Goal: Find specific page/section: Find specific page/section

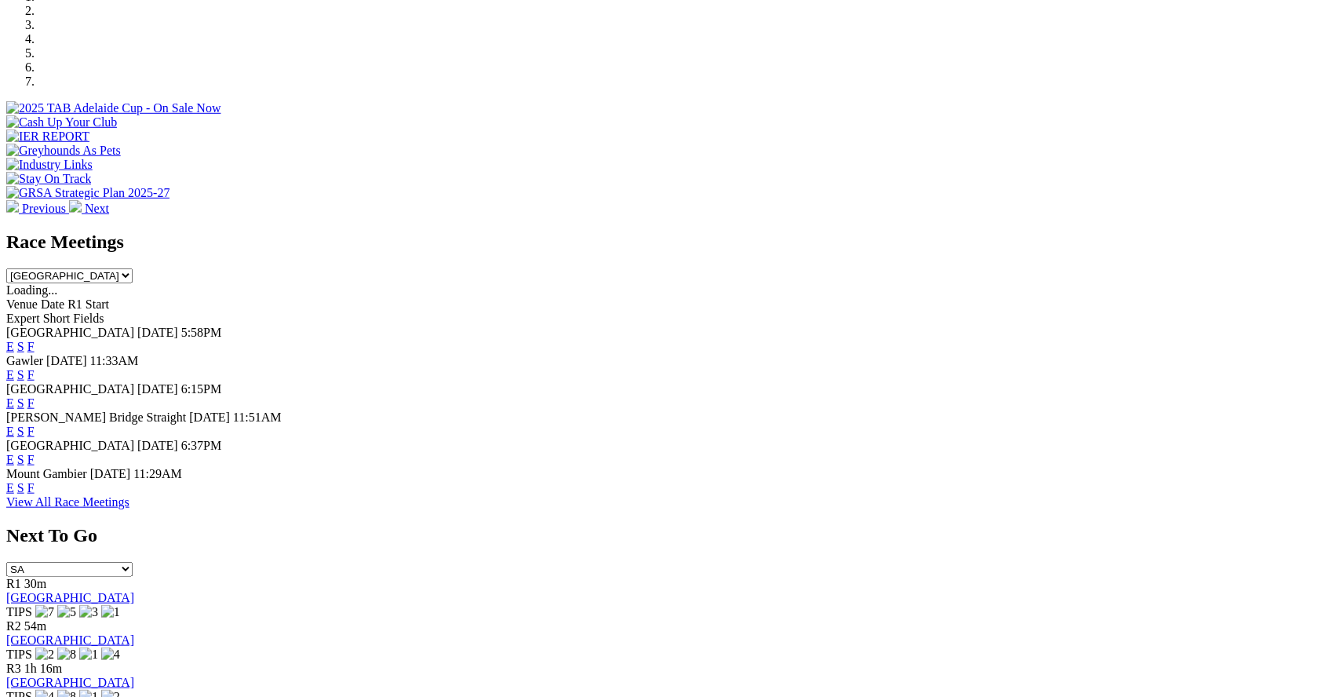
scroll to position [504, 0]
click at [35, 371] on link "F" at bounding box center [30, 377] width 7 height 13
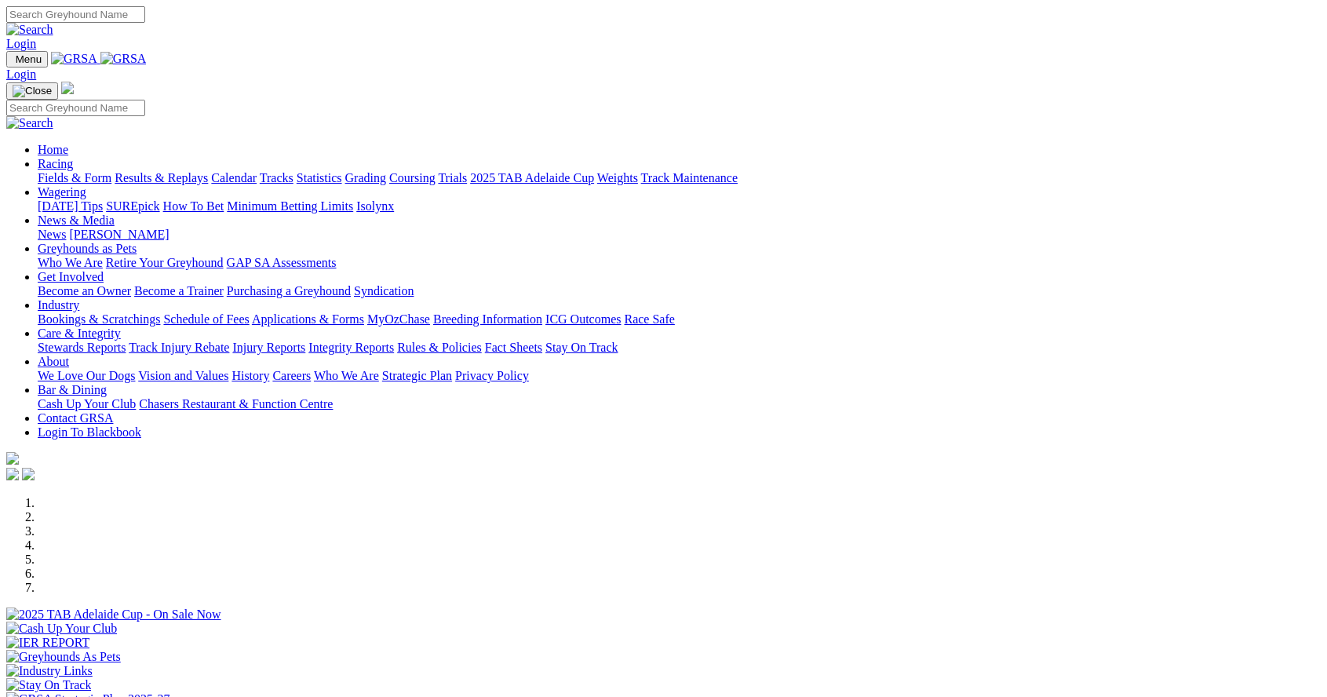
scroll to position [504, 0]
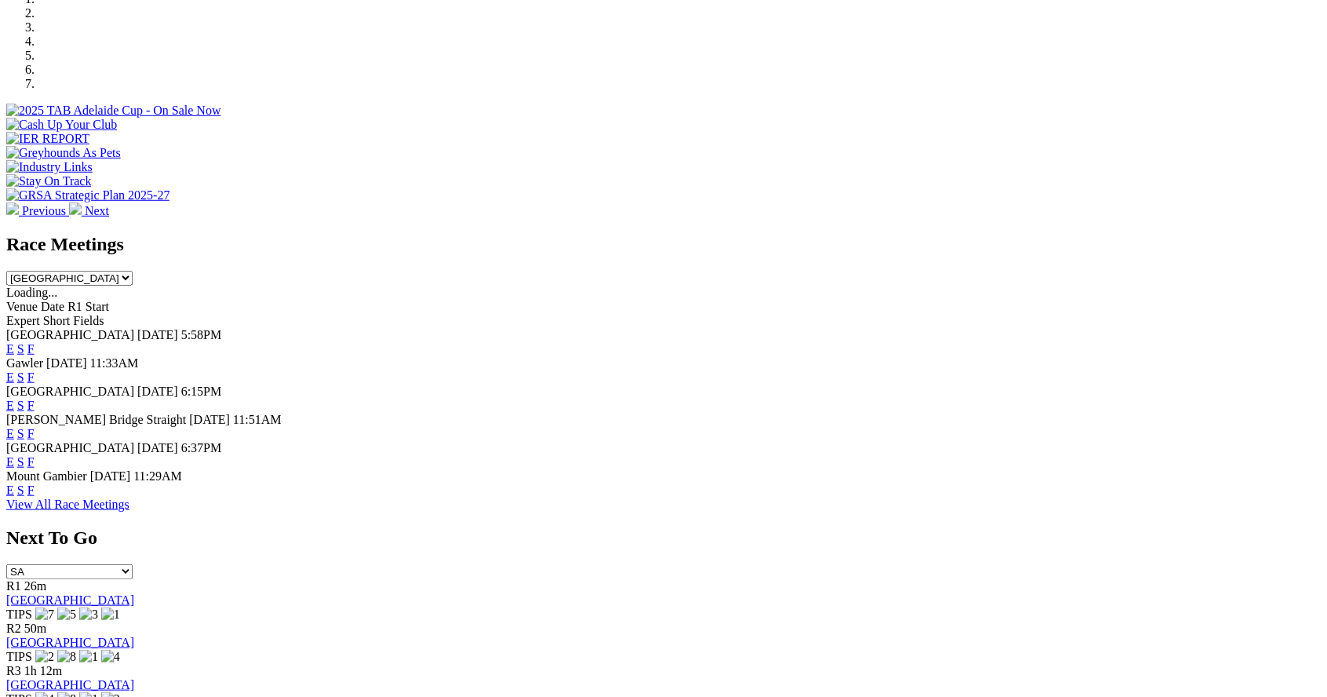
click at [35, 399] on link "F" at bounding box center [30, 405] width 7 height 13
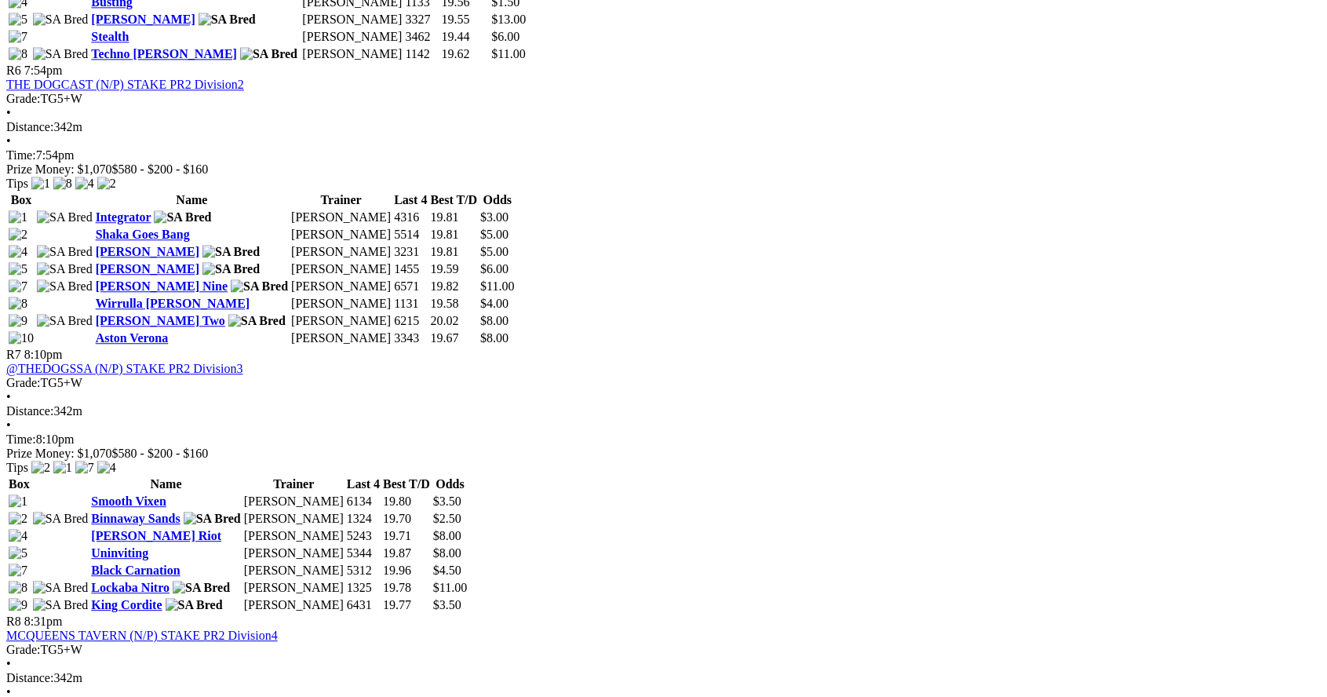
scroll to position [2065, 0]
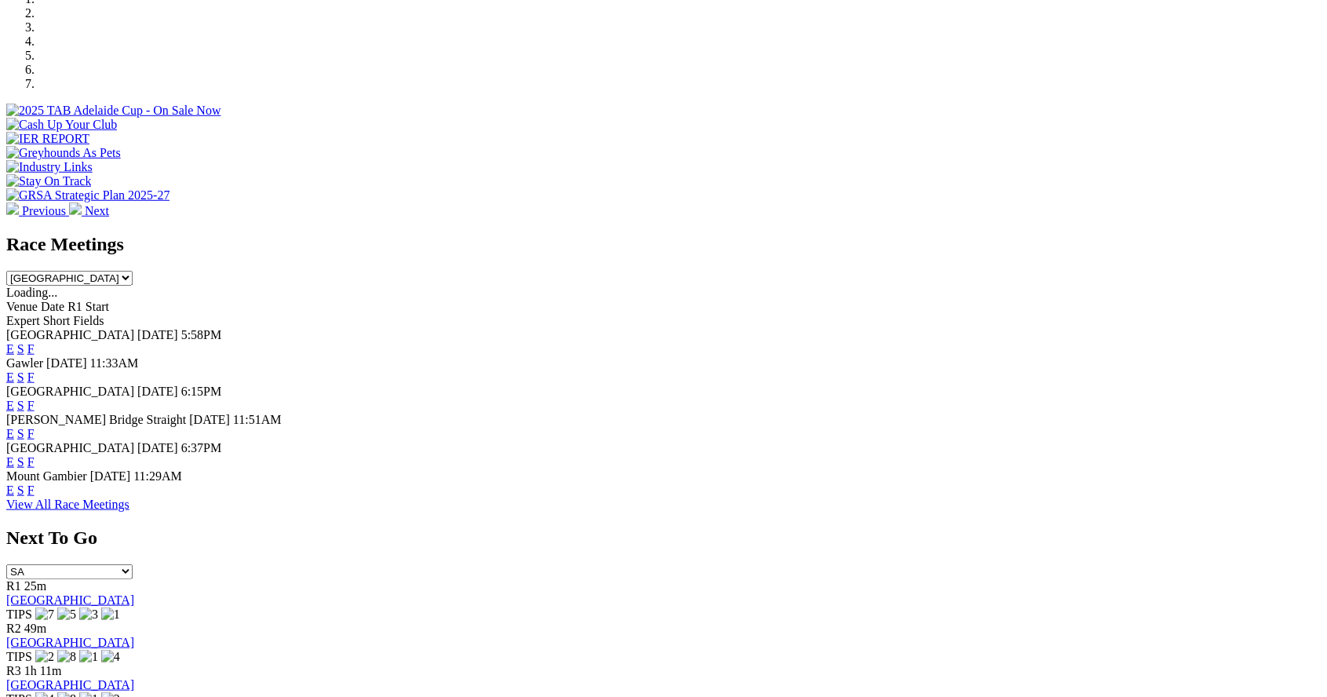
scroll to position [504, 0]
click at [35, 455] on link "F" at bounding box center [30, 461] width 7 height 13
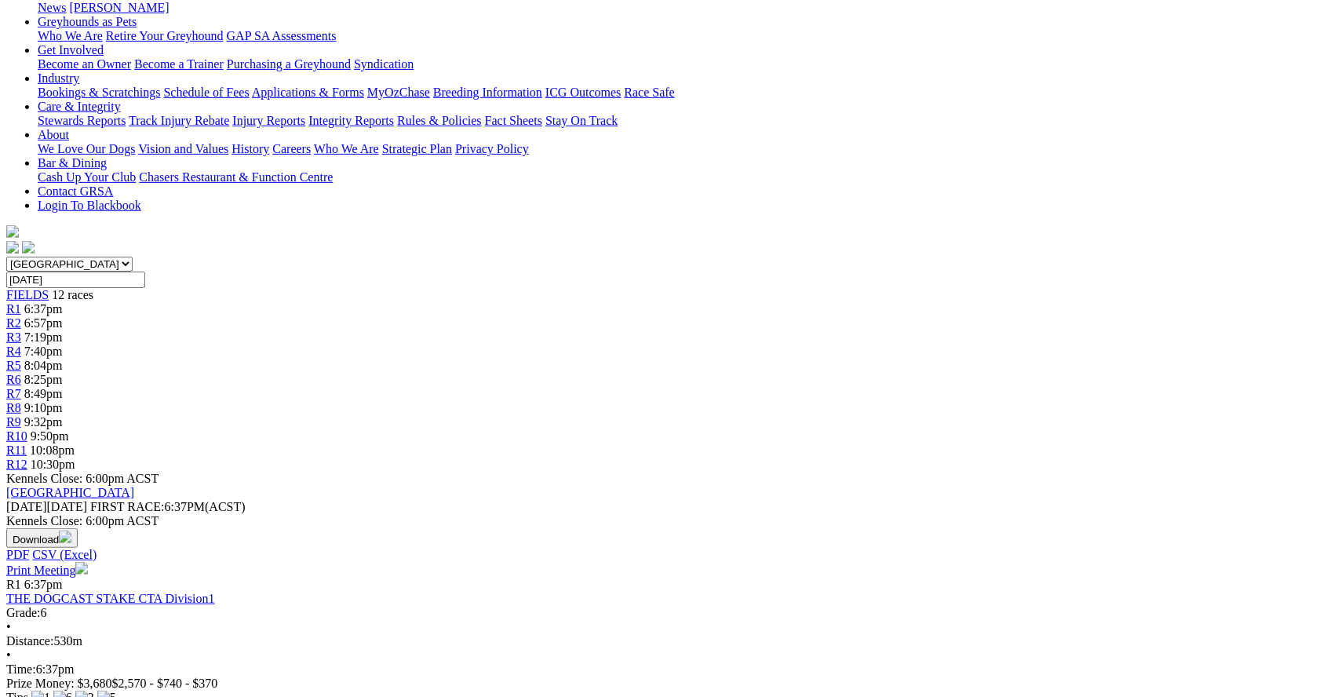
scroll to position [254, 0]
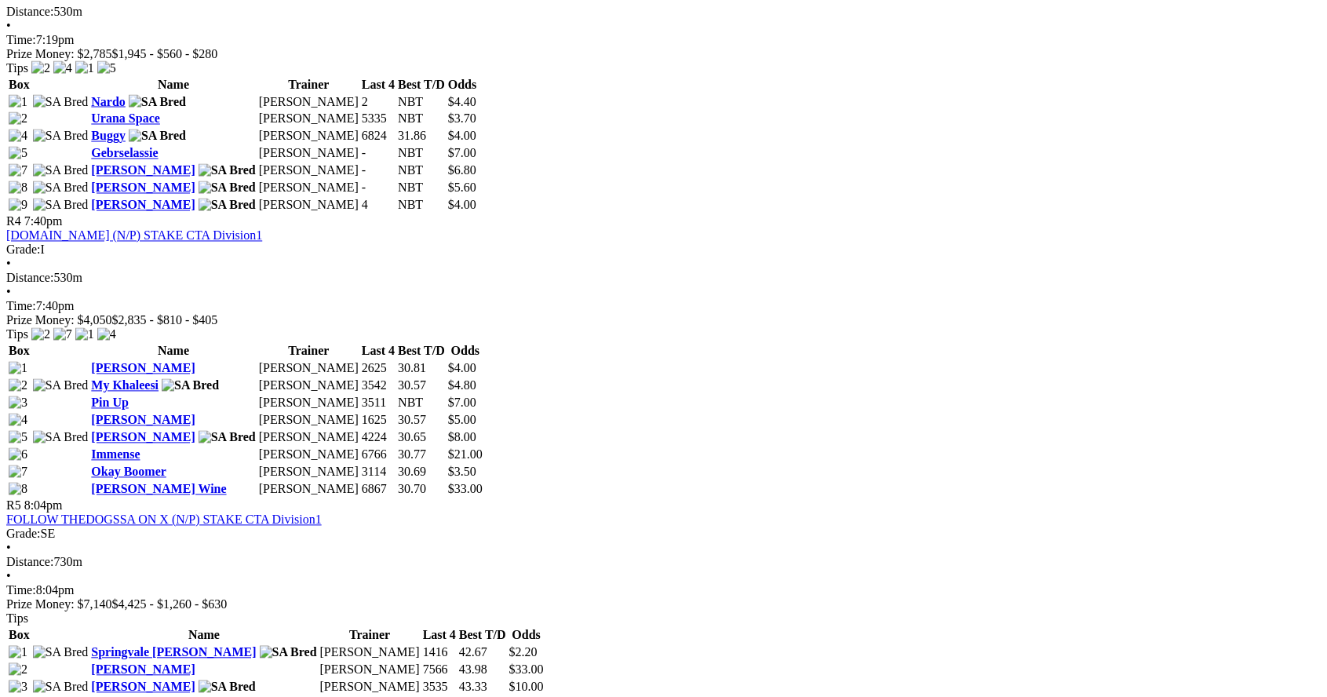
scroll to position [1437, 0]
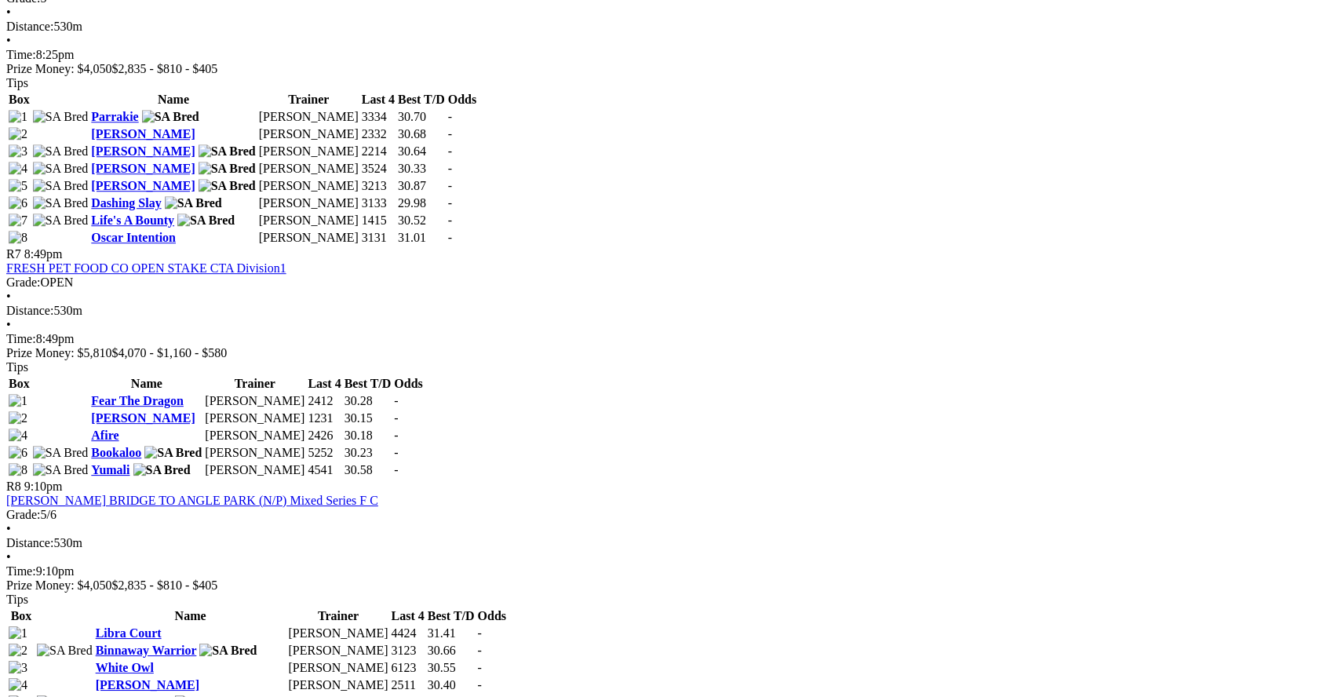
scroll to position [2277, 0]
